Goal: Information Seeking & Learning: Find specific fact

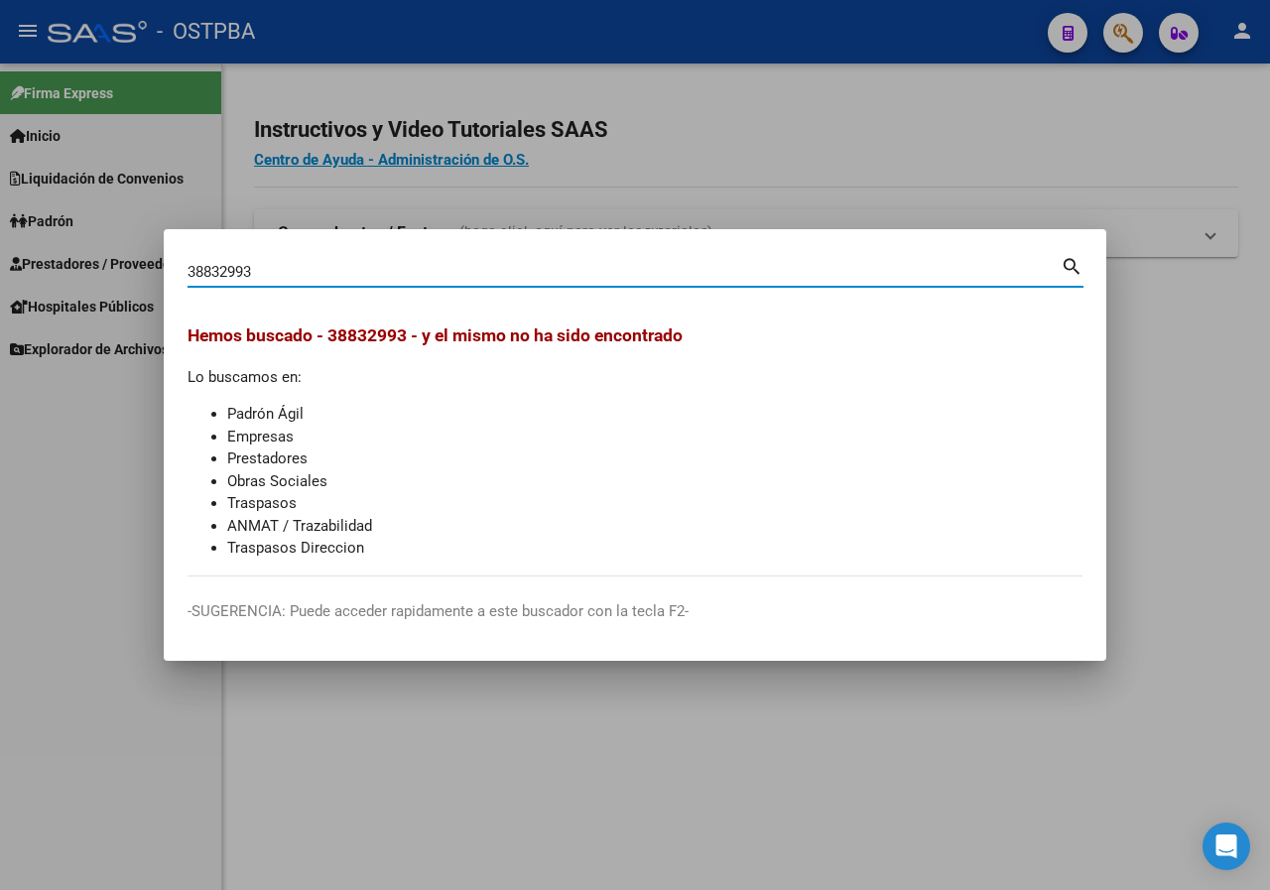
click at [317, 275] on input "38832993" at bounding box center [623, 272] width 873 height 18
click at [294, 271] on input "93875633" at bounding box center [623, 272] width 873 height 18
paste input "3241481"
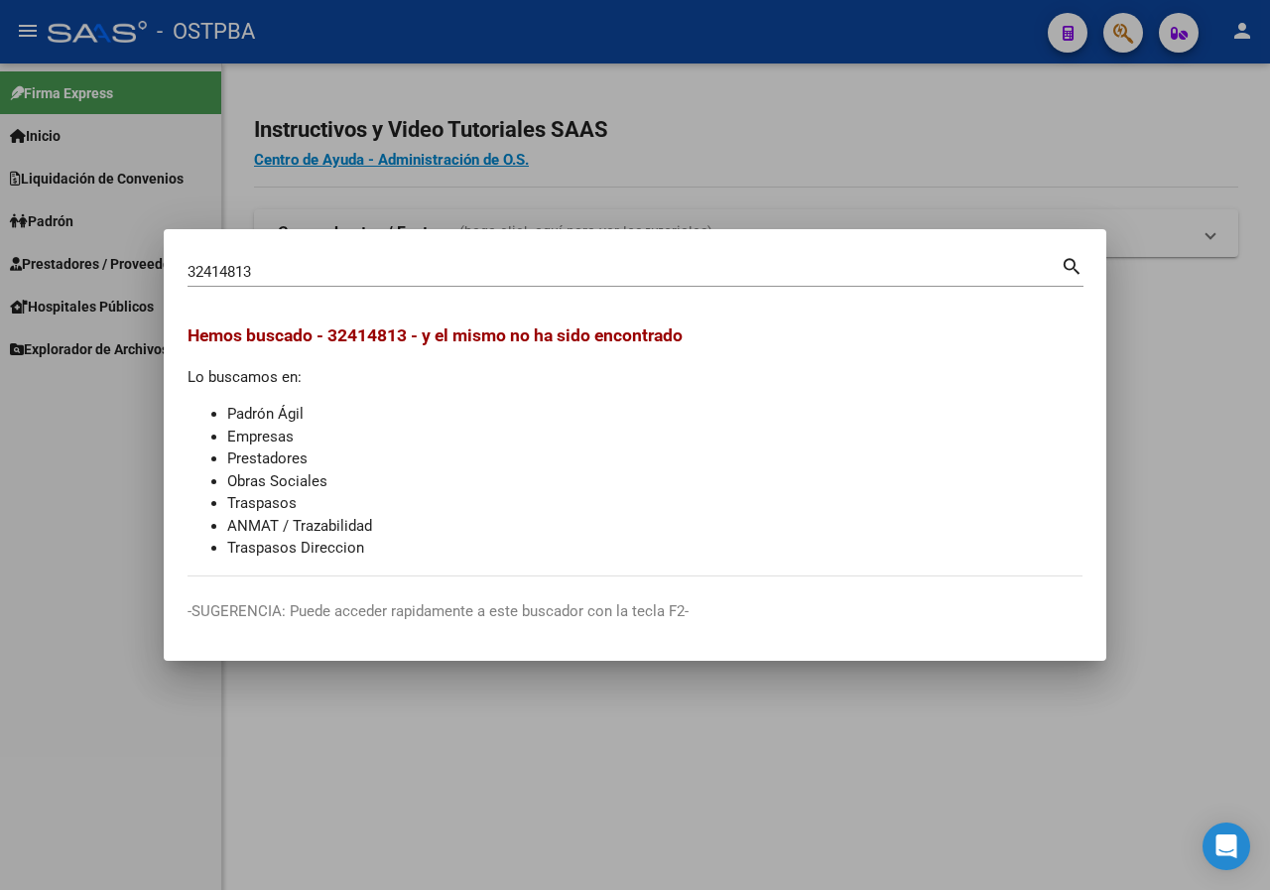
click at [339, 277] on input "32414813" at bounding box center [623, 272] width 873 height 18
paste input "22466761"
click at [332, 261] on div "22466761 Buscar (apellido, dni, [PERSON_NAME], [PERSON_NAME], cuit, obra social)" at bounding box center [623, 272] width 873 height 30
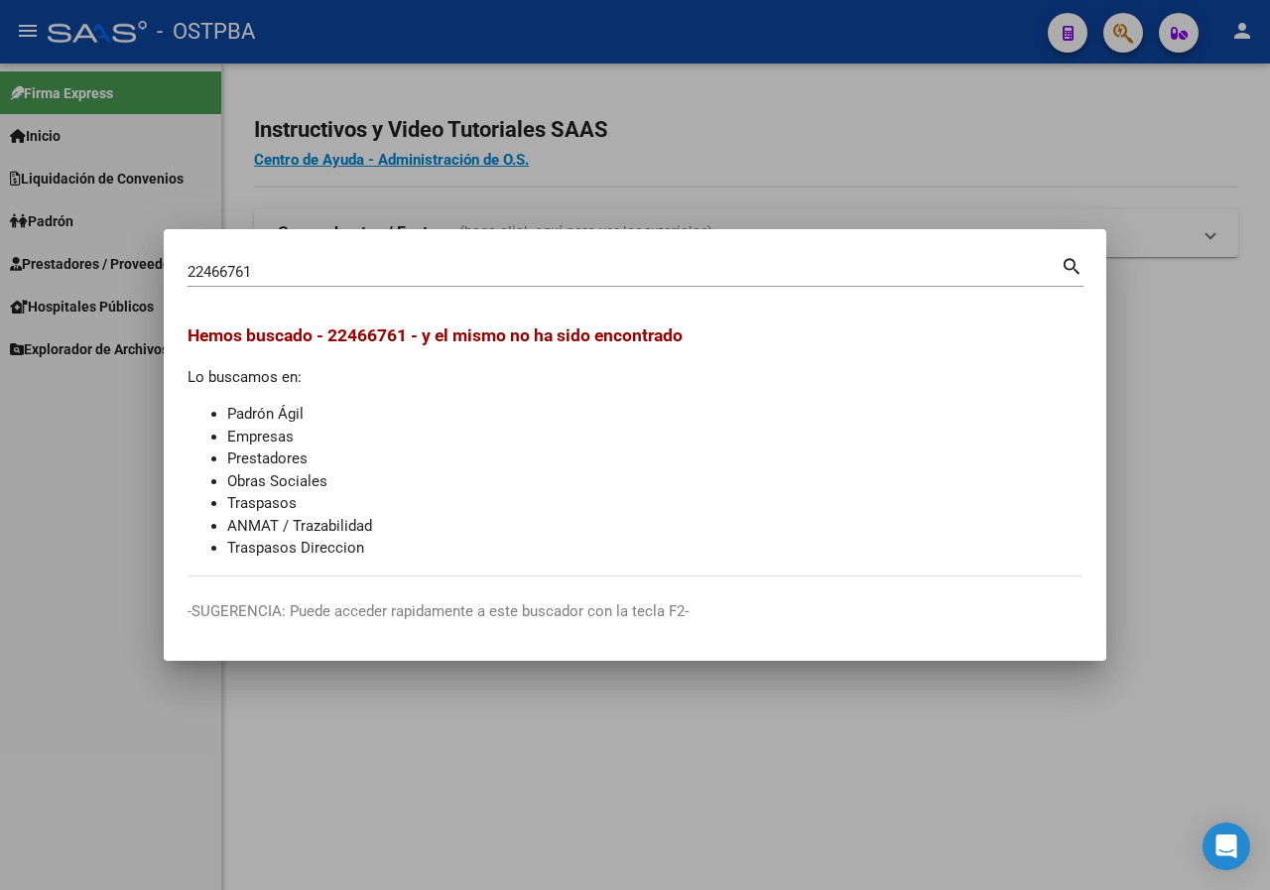
paste input "21648471"
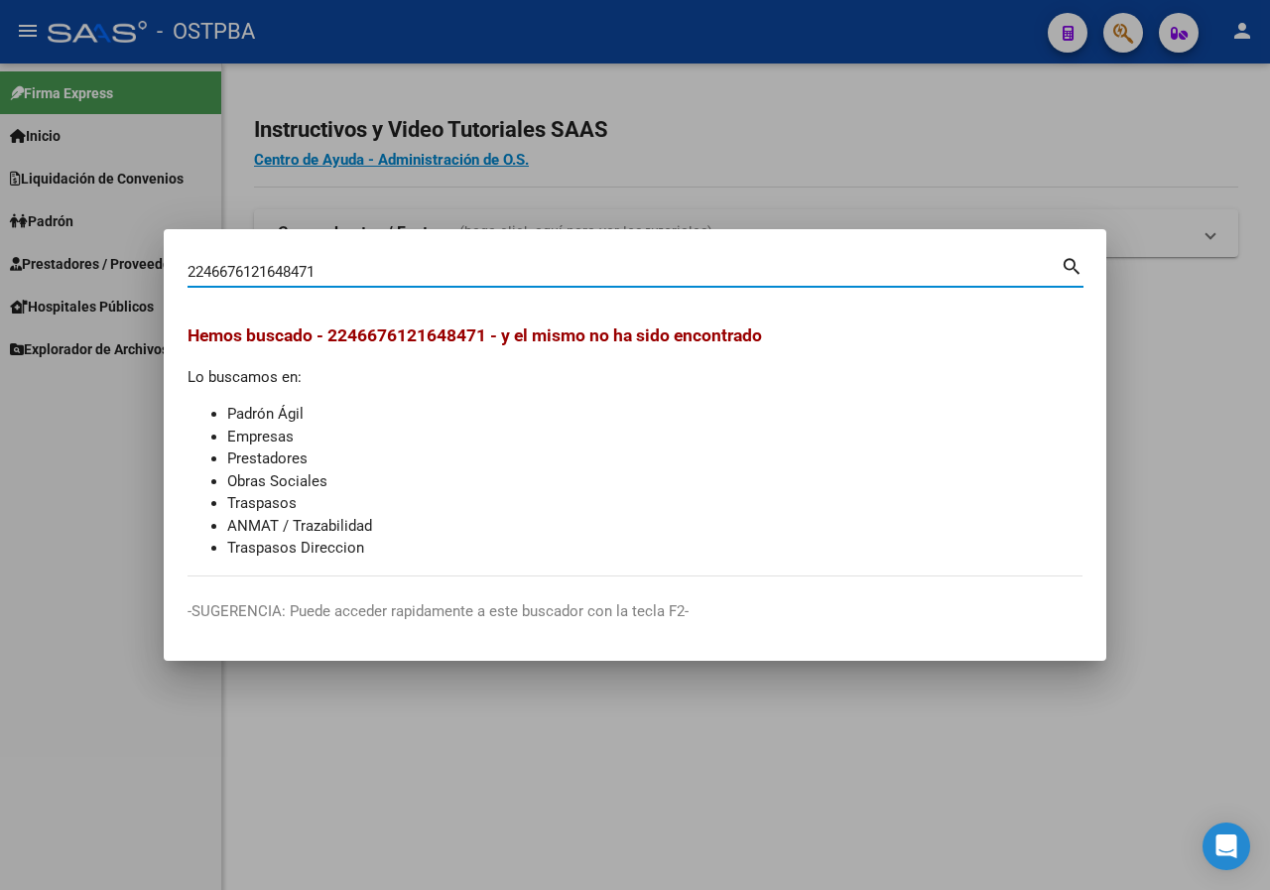
drag, startPoint x: 291, startPoint y: 277, endPoint x: 0, endPoint y: 289, distance: 290.9
click at [0, 289] on div "2246676121648471 Buscar (apellido, dni, cuil, nro traspaso, cuit, obra social) …" at bounding box center [635, 445] width 1270 height 890
paste input
click at [279, 269] on input "21648471" at bounding box center [623, 272] width 873 height 18
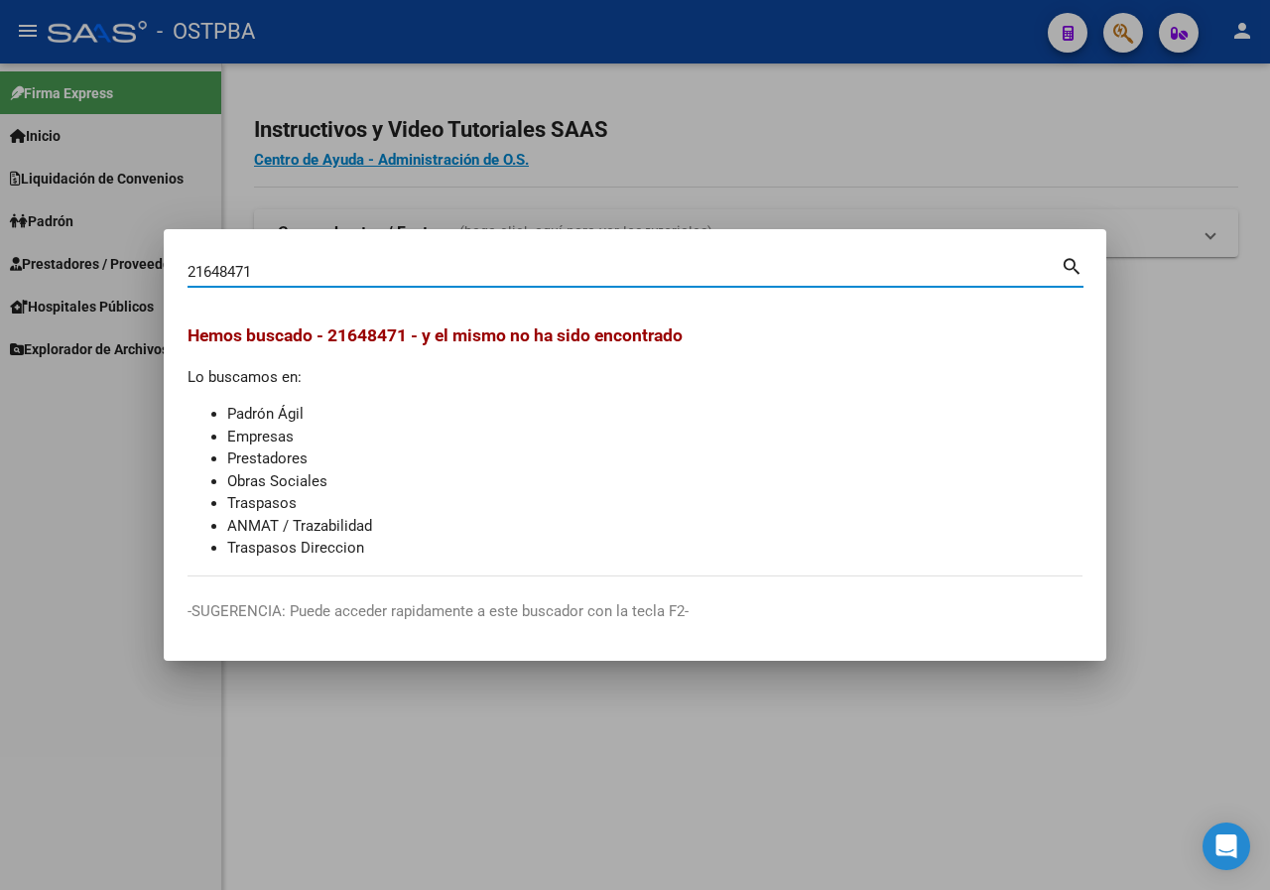
paste input "96156728"
type input "96156728"
